Goal: Transaction & Acquisition: Download file/media

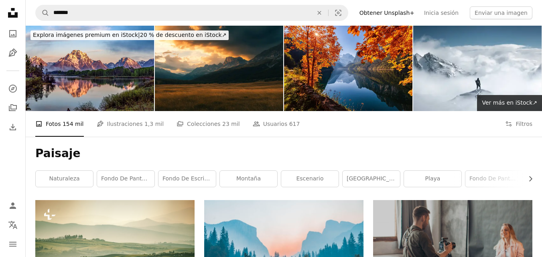
scroll to position [2283, 0]
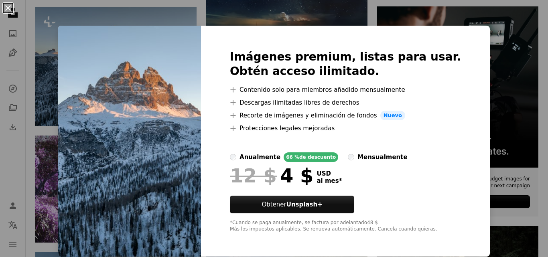
click at [3, 8] on button "An X shape" at bounding box center [8, 8] width 10 height 10
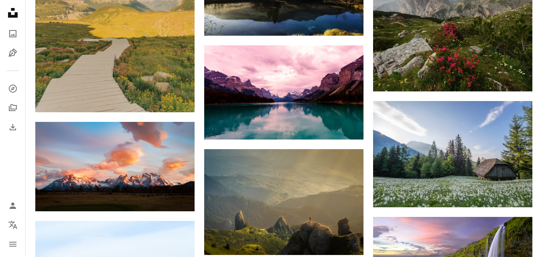
scroll to position [2639, 0]
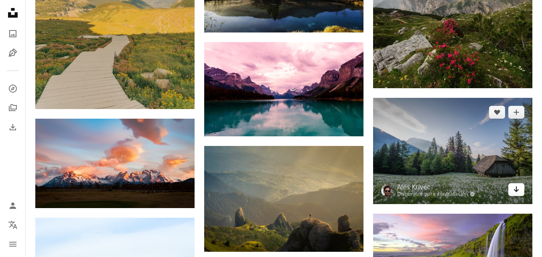
click at [514, 187] on icon "Arrow pointing down" at bounding box center [516, 190] width 6 height 10
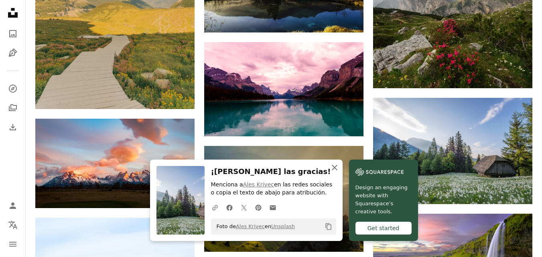
click at [334, 165] on icon "An X shape" at bounding box center [335, 168] width 10 height 10
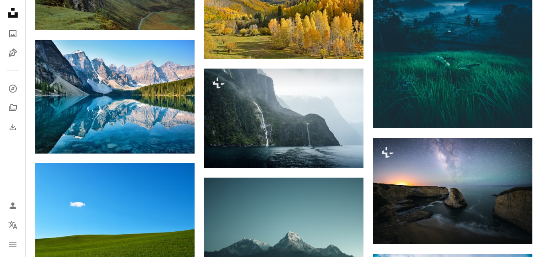
scroll to position [4678, 0]
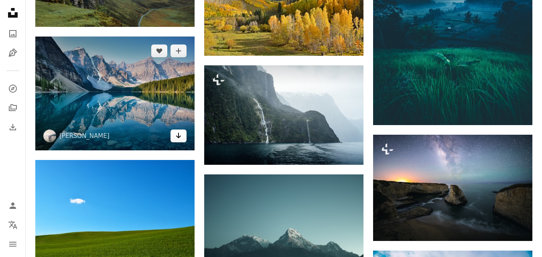
click at [181, 134] on icon "Arrow pointing down" at bounding box center [178, 136] width 6 height 10
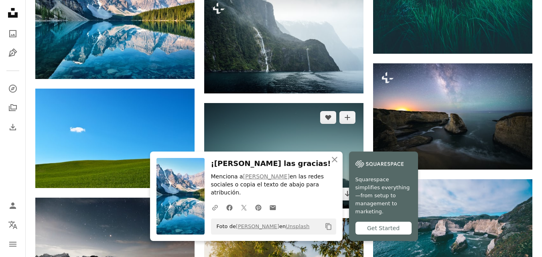
scroll to position [4818, 0]
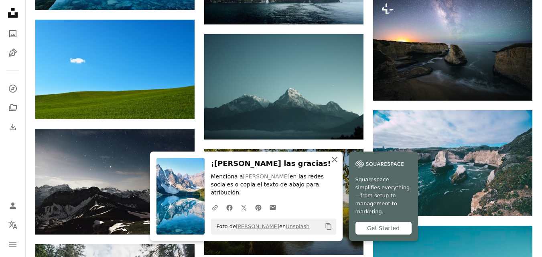
click at [336, 165] on icon "An X shape" at bounding box center [335, 160] width 10 height 10
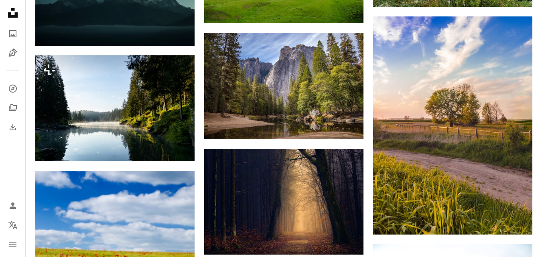
scroll to position [5728, 0]
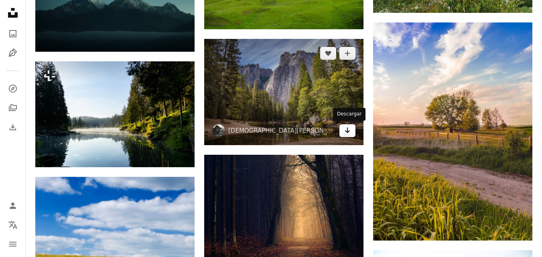
click at [348, 130] on icon "Descargar" at bounding box center [347, 131] width 5 height 6
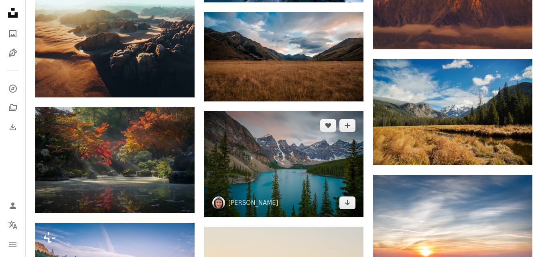
scroll to position [10995, 0]
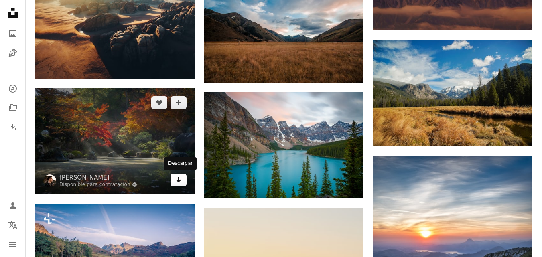
click at [181, 179] on icon "Arrow pointing down" at bounding box center [178, 180] width 6 height 10
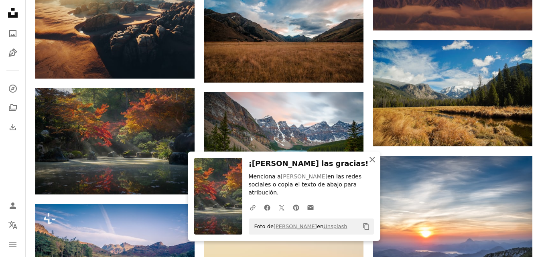
click at [368, 165] on icon "An X shape" at bounding box center [373, 160] width 10 height 10
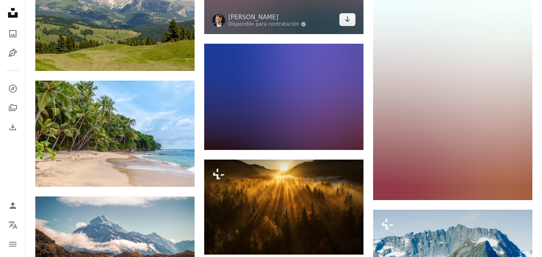
scroll to position [13518, 0]
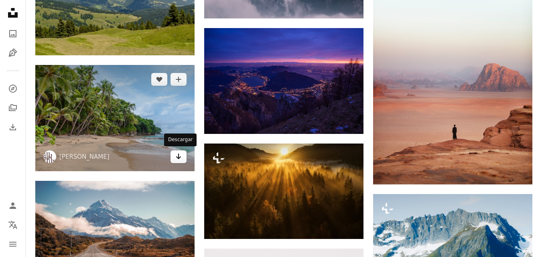
click at [179, 154] on icon "Arrow pointing down" at bounding box center [178, 157] width 6 height 10
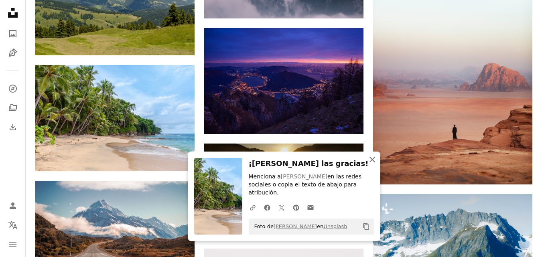
click at [368, 165] on icon "An X shape" at bounding box center [373, 160] width 10 height 10
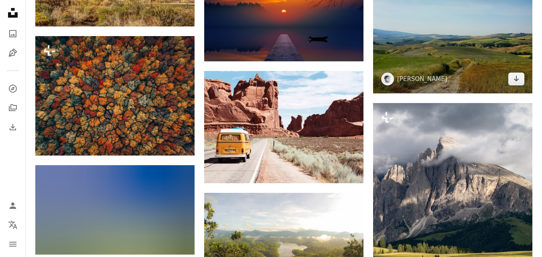
scroll to position [14574, 0]
